Goal: Go to known website: Access a specific website the user already knows

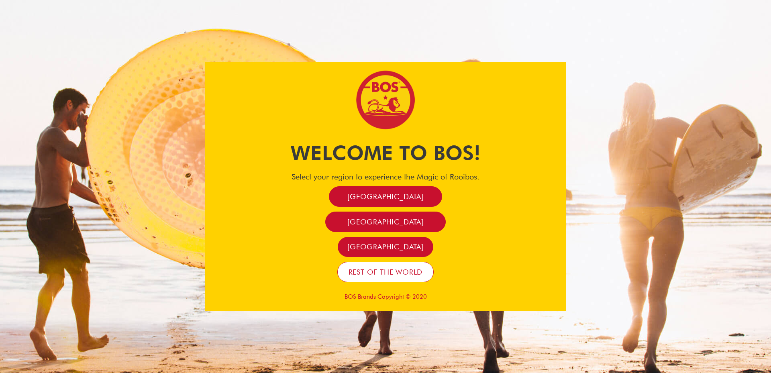
click at [399, 277] on link "Rest of the world" at bounding box center [385, 272] width 97 height 20
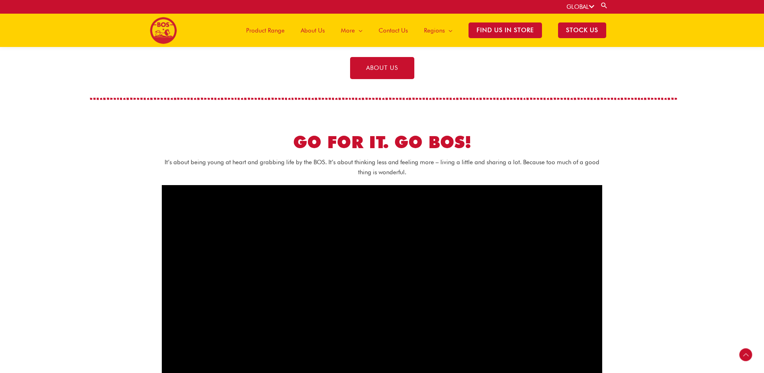
scroll to position [273, 0]
